Goal: Navigation & Orientation: Find specific page/section

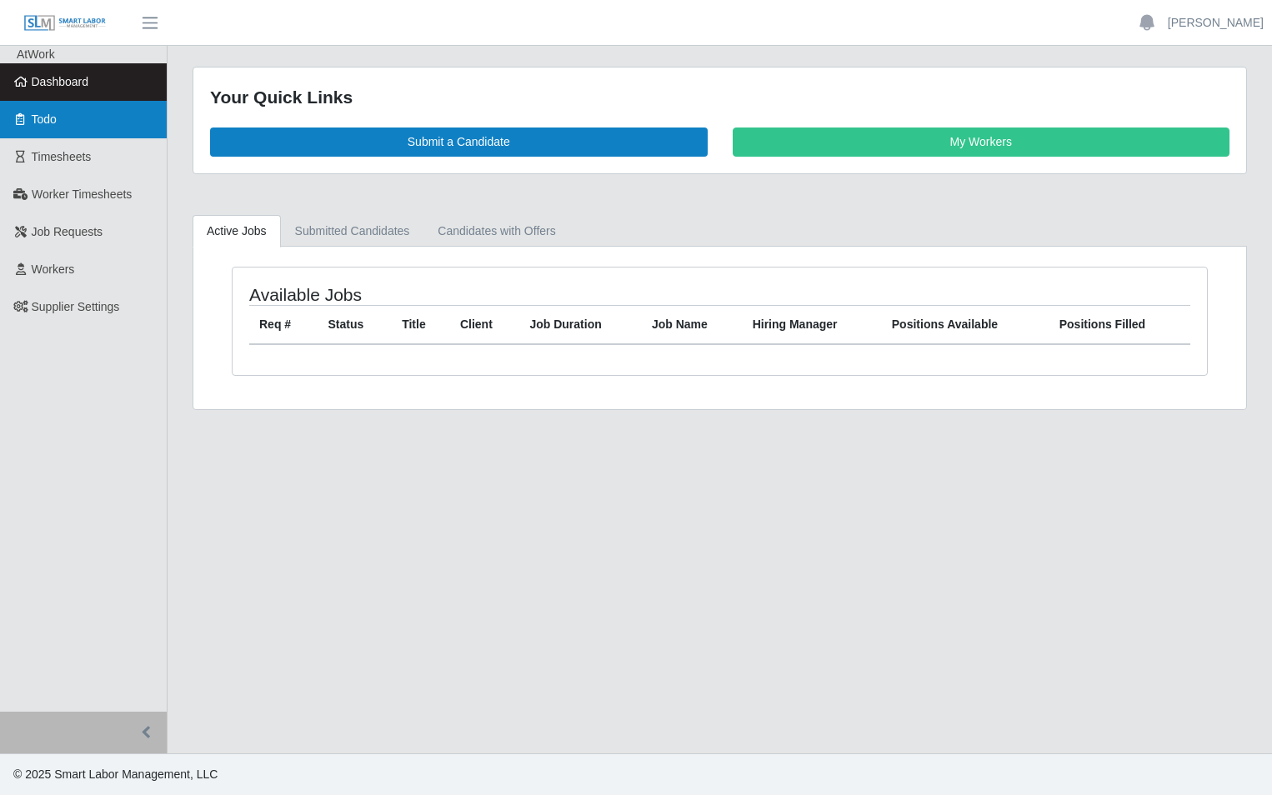
click at [41, 130] on link "Todo" at bounding box center [83, 119] width 167 height 37
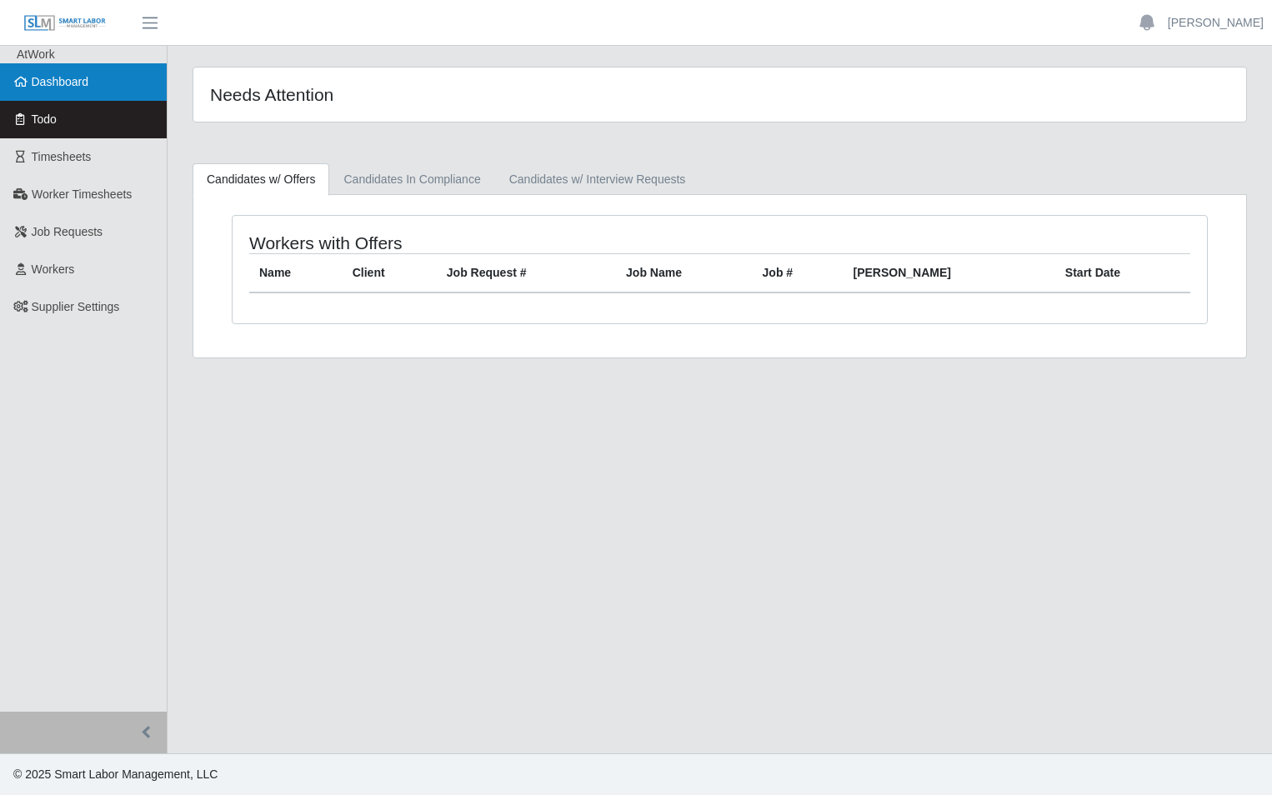
click at [67, 97] on link "Dashboard" at bounding box center [83, 81] width 167 height 37
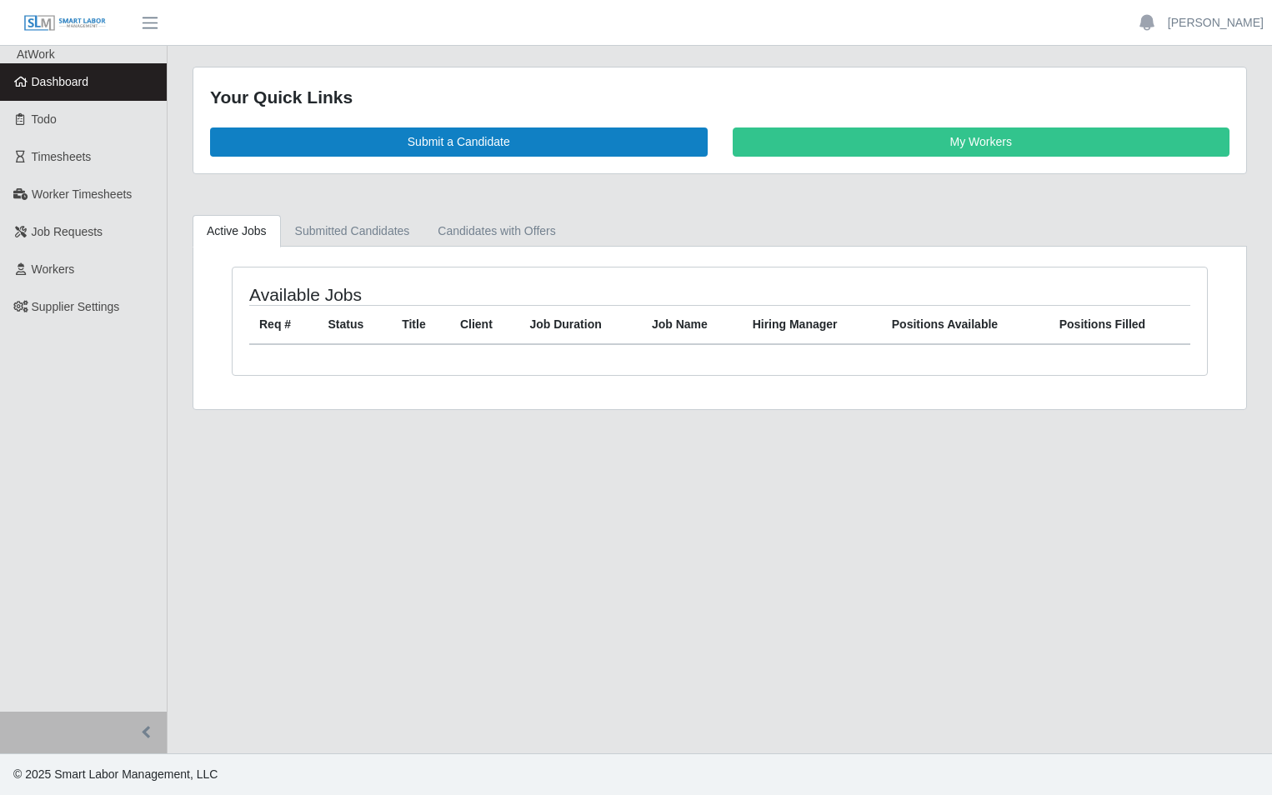
click at [431, 552] on main "Your Quick Links Submit a Candidate My Workers Active Jobs Submitted Candidates…" at bounding box center [719, 399] width 1104 height 707
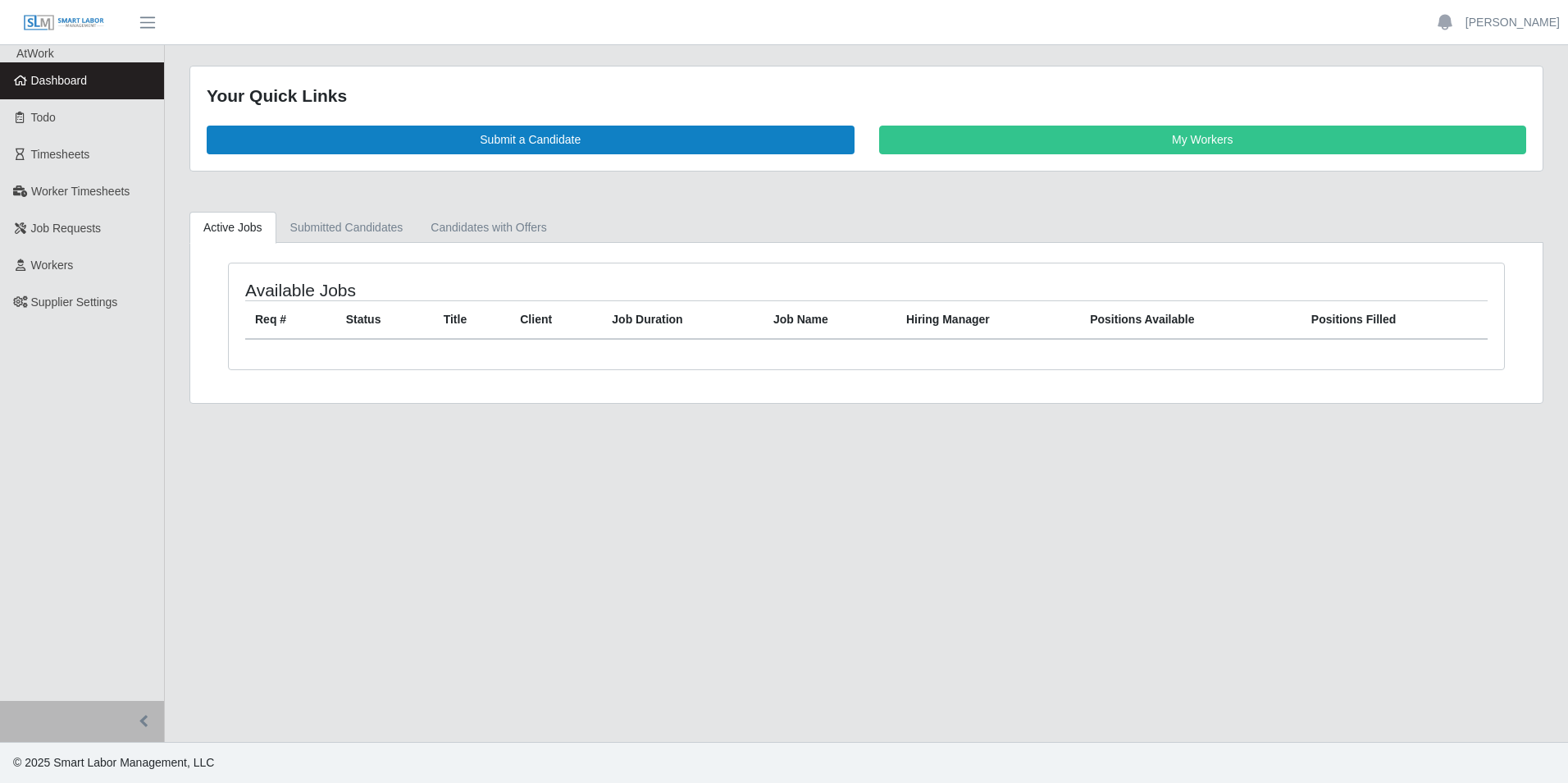
click at [937, 637] on main "Your Quick Links Submit a Candidate My Workers Active Jobs Submitted Candidates…" at bounding box center [866, 393] width 1404 height 696
